Goal: Find specific page/section: Locate a particular part of the current website

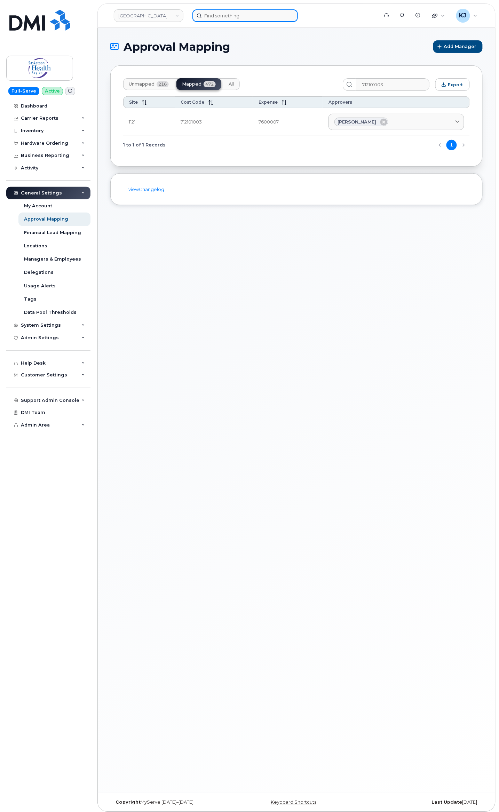
click at [238, 19] on input at bounding box center [244, 15] width 105 height 13
paste input "4162094440"
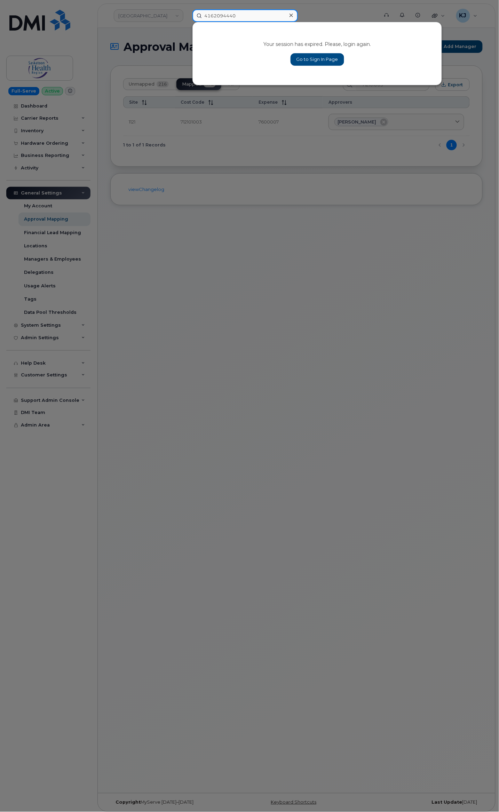
type input "4162094440"
click at [289, 16] on icon at bounding box center [290, 16] width 3 height 6
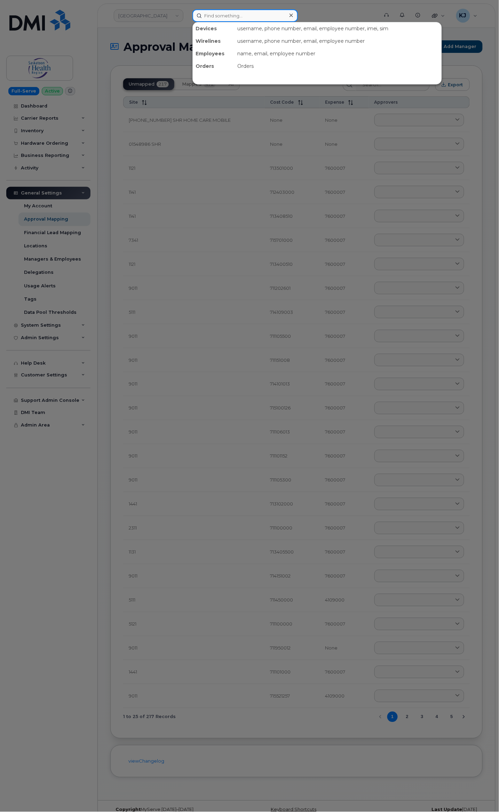
click at [216, 19] on input at bounding box center [244, 15] width 105 height 13
paste input "4162094440"
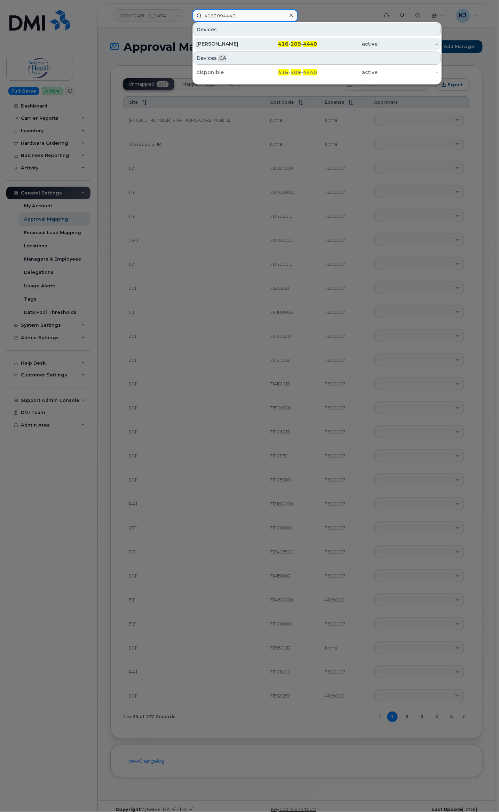
type input "4162094440"
click at [275, 45] on div "416 - 209 - 4440" at bounding box center [287, 43] width 61 height 7
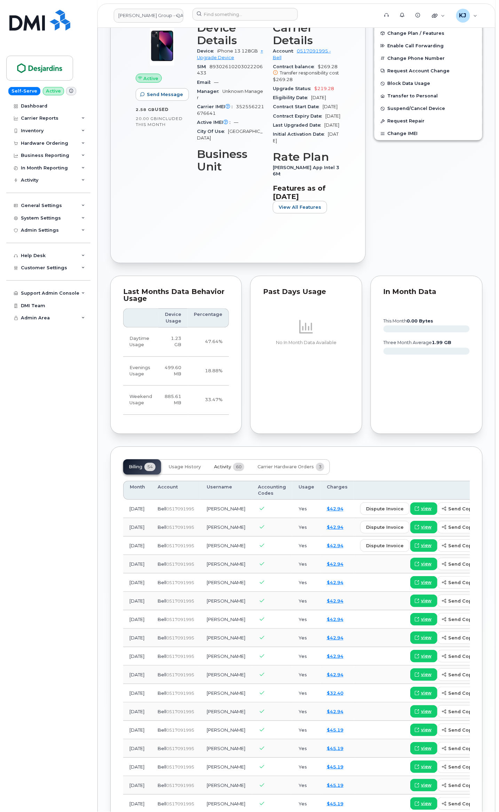
click at [239, 471] on span "60" at bounding box center [238, 467] width 11 height 8
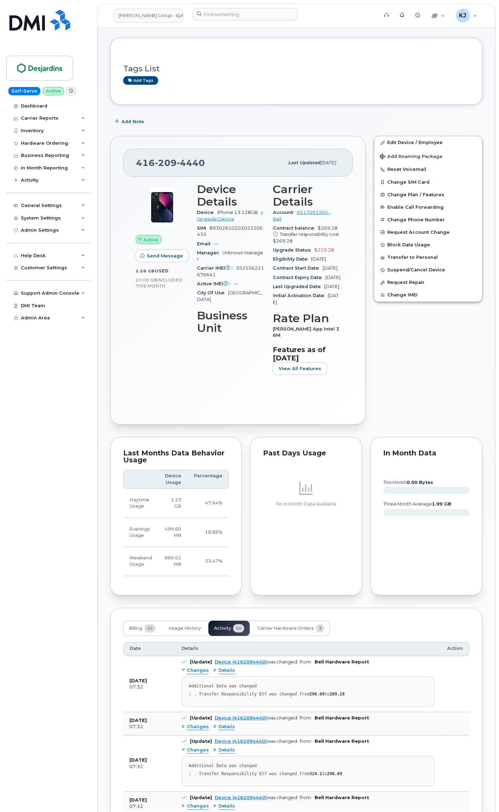
scroll to position [232, 0]
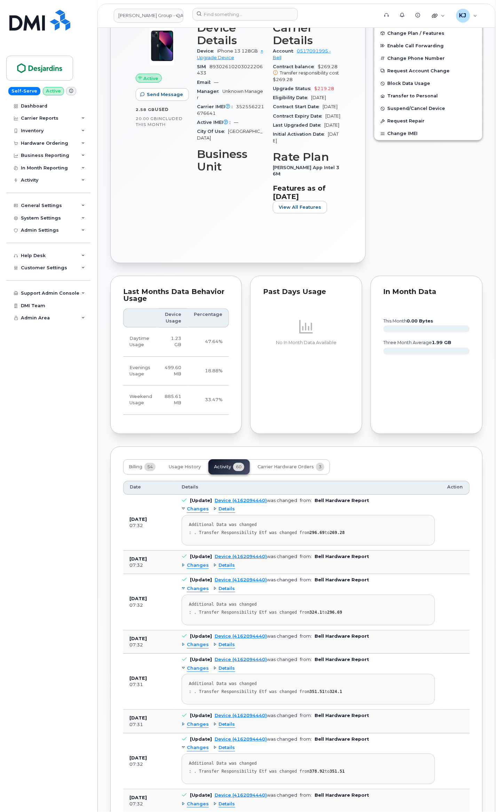
drag, startPoint x: 239, startPoint y: 483, endPoint x: 33, endPoint y: 513, distance: 208.7
click at [33, 513] on div "Dashboard Carrier Reports Monthly Billing Data Daily Data Pooling Data Behavior…" at bounding box center [49, 456] width 86 height 712
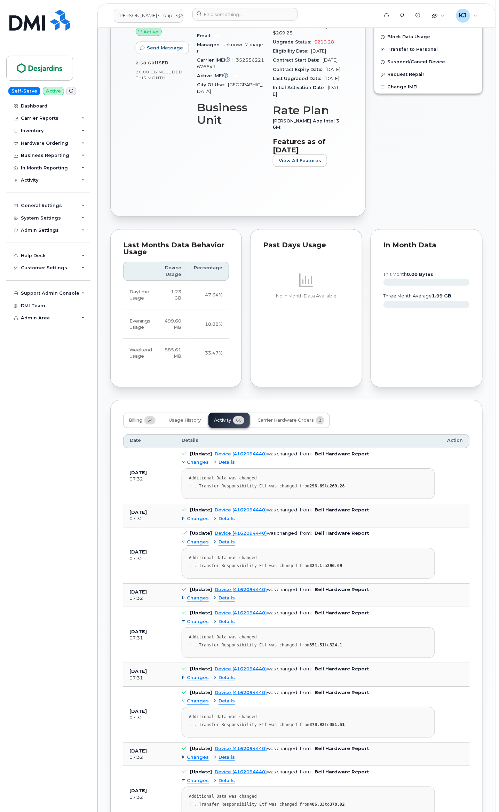
click at [193, 522] on span "Changes" at bounding box center [198, 519] width 22 height 7
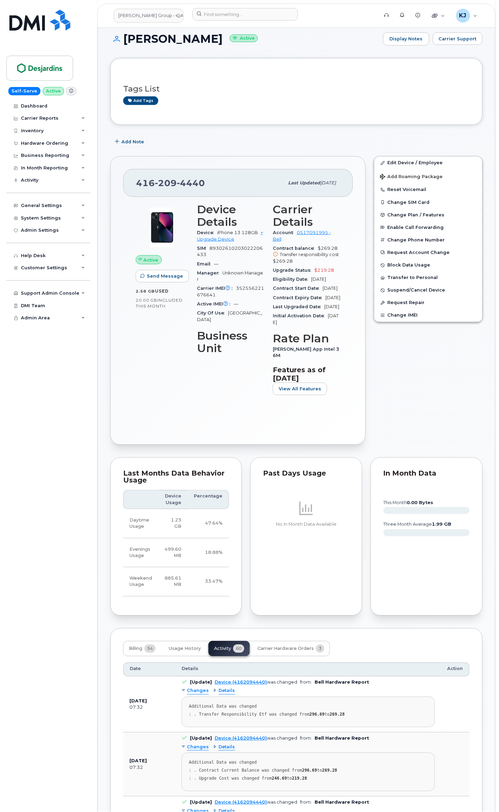
scroll to position [0, 0]
